Goal: Obtain resource: Download file/media

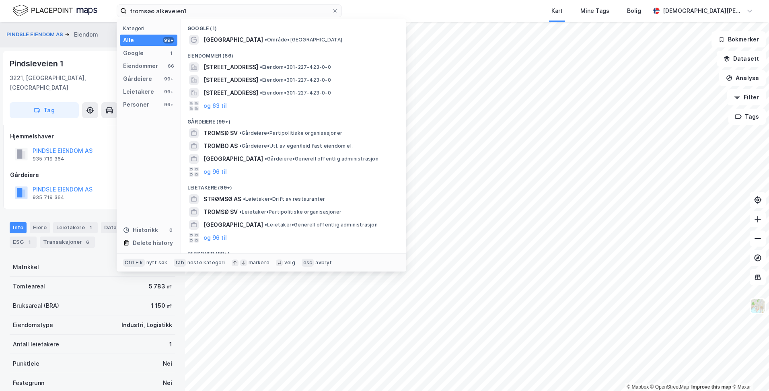
type input "tromsøø alkeveien1"
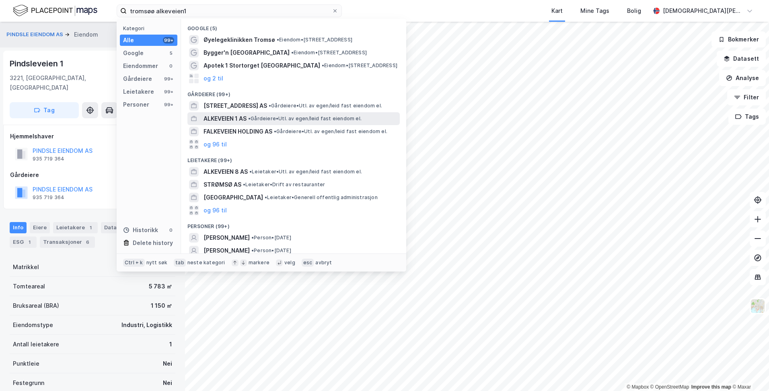
click at [226, 119] on span "ALKEVEIEN 1 AS" at bounding box center [225, 119] width 43 height 10
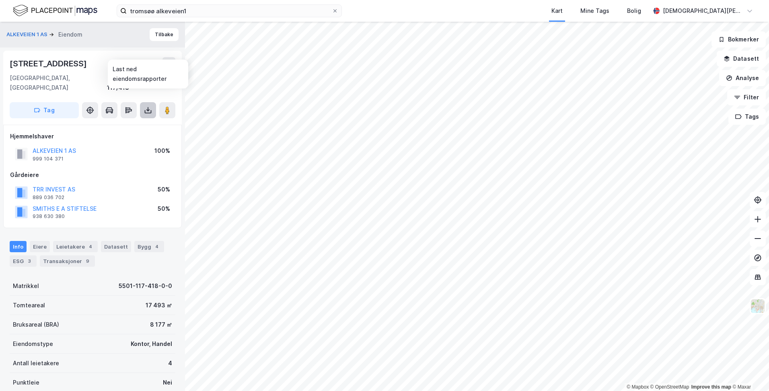
click at [149, 106] on icon at bounding box center [148, 110] width 8 height 8
click at [124, 123] on div "Last ned grunnbok" at bounding box center [108, 126] width 47 height 6
